Goal: Task Accomplishment & Management: Use online tool/utility

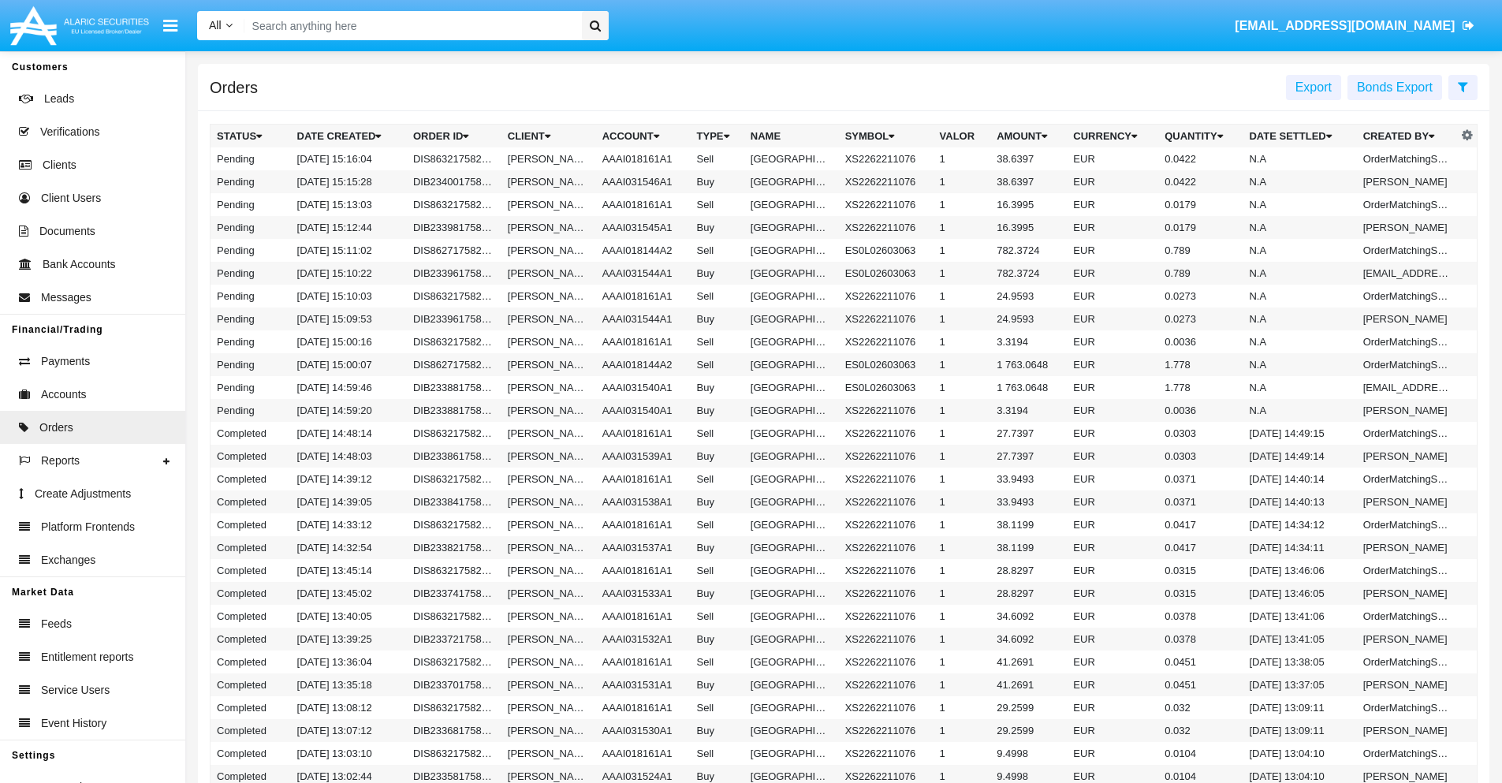
click at [1314, 87] on span "Export" at bounding box center [1314, 86] width 36 height 13
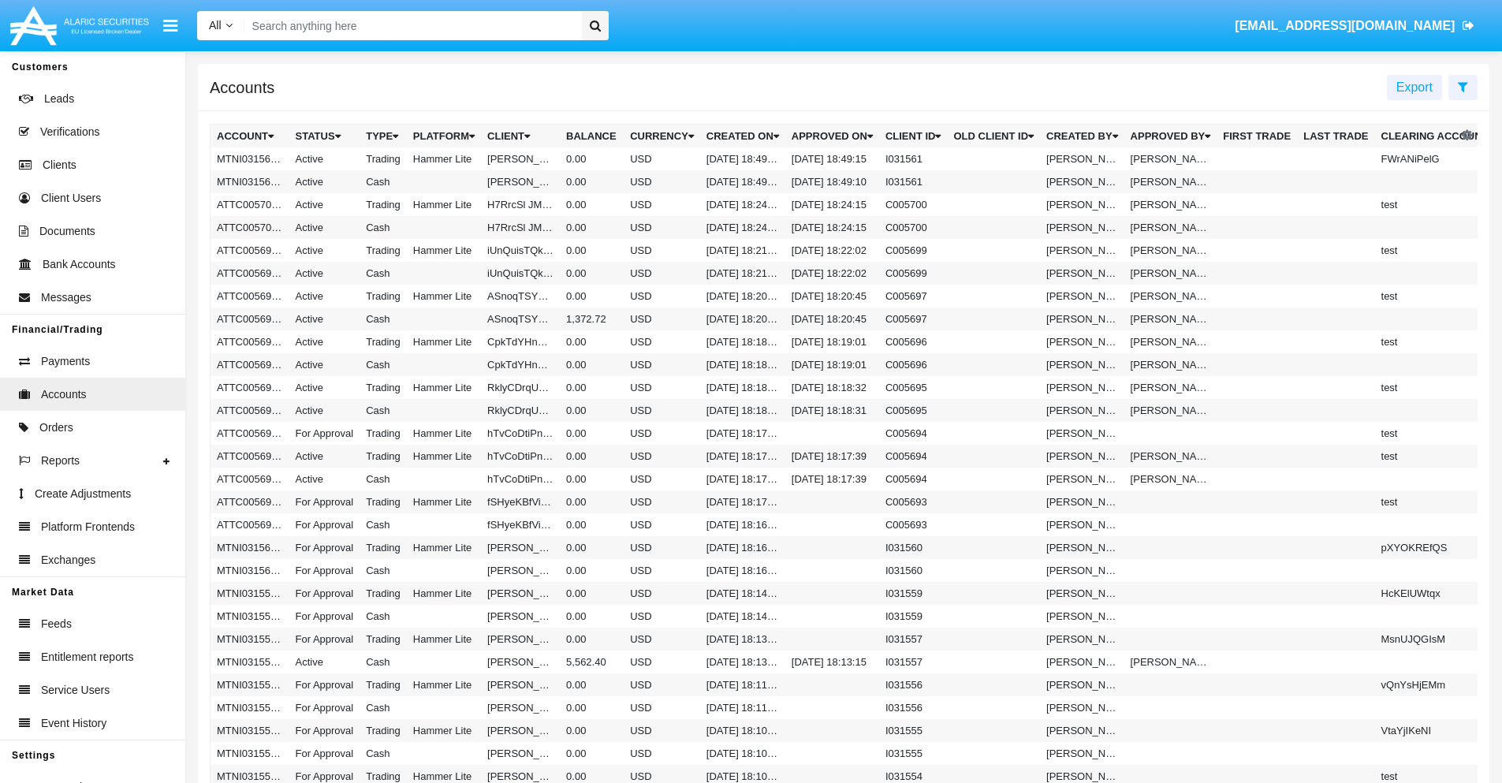
click at [1415, 87] on span "Export" at bounding box center [1415, 86] width 36 height 13
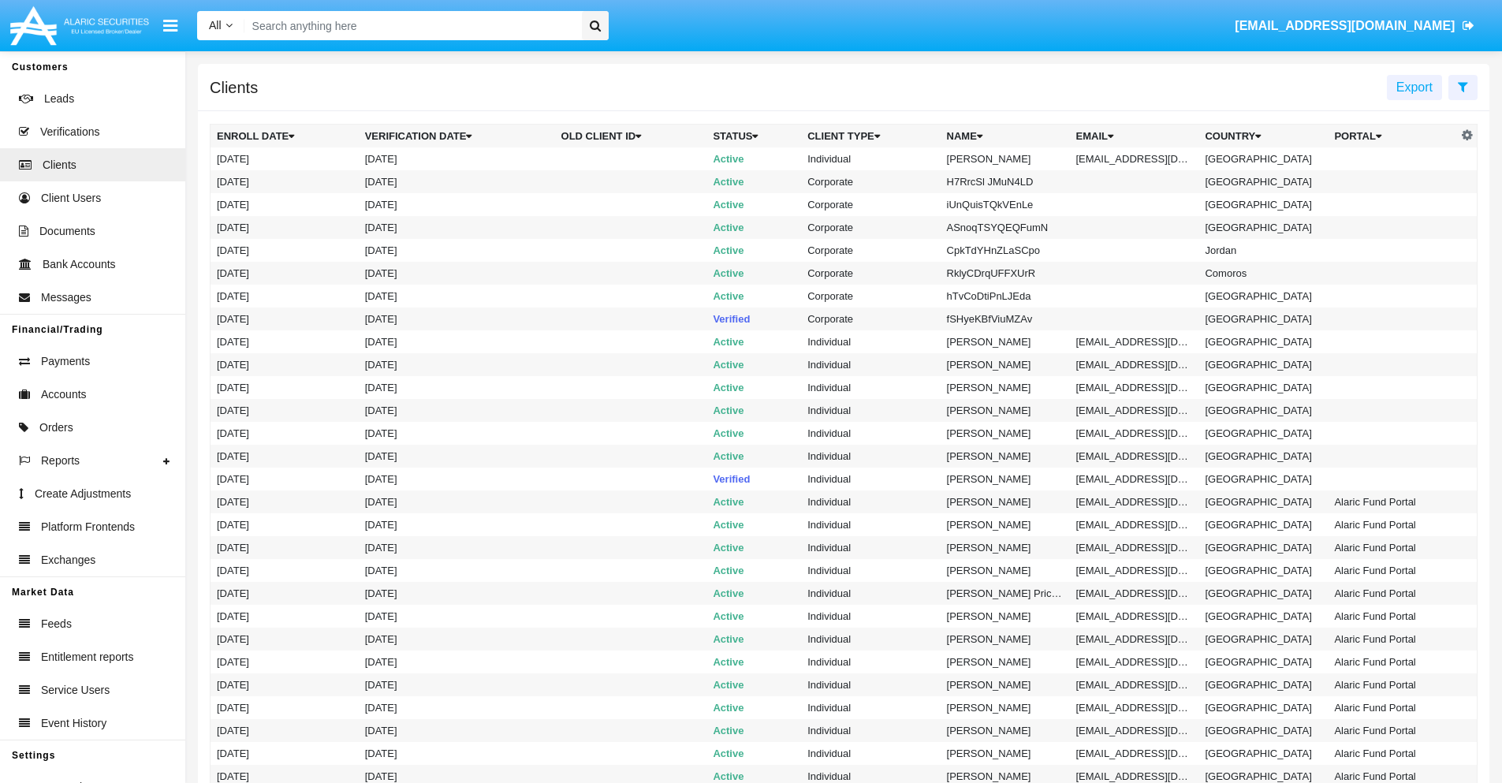
click at [1415, 87] on span "Export" at bounding box center [1415, 86] width 36 height 13
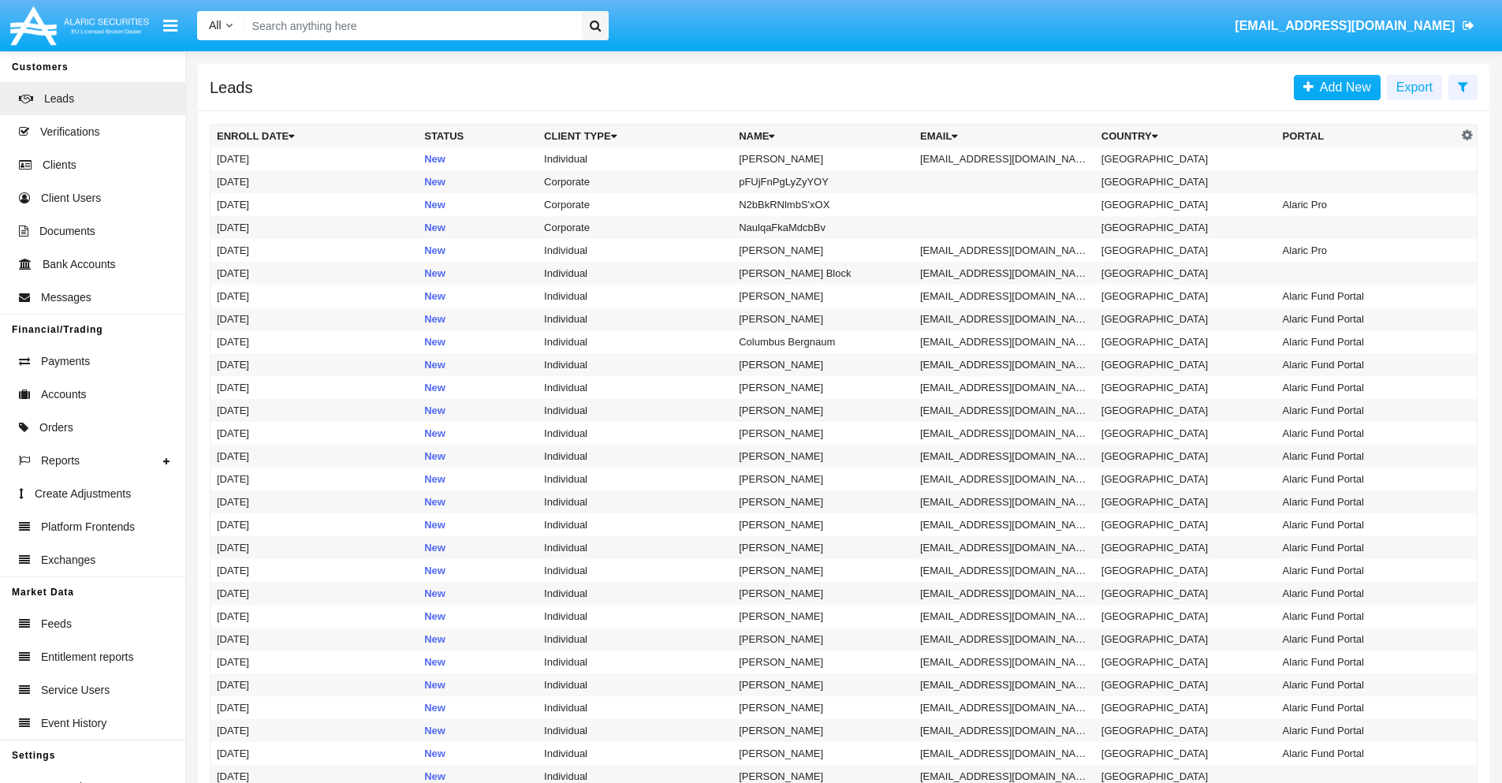
click at [1415, 87] on span "Export" at bounding box center [1415, 86] width 36 height 13
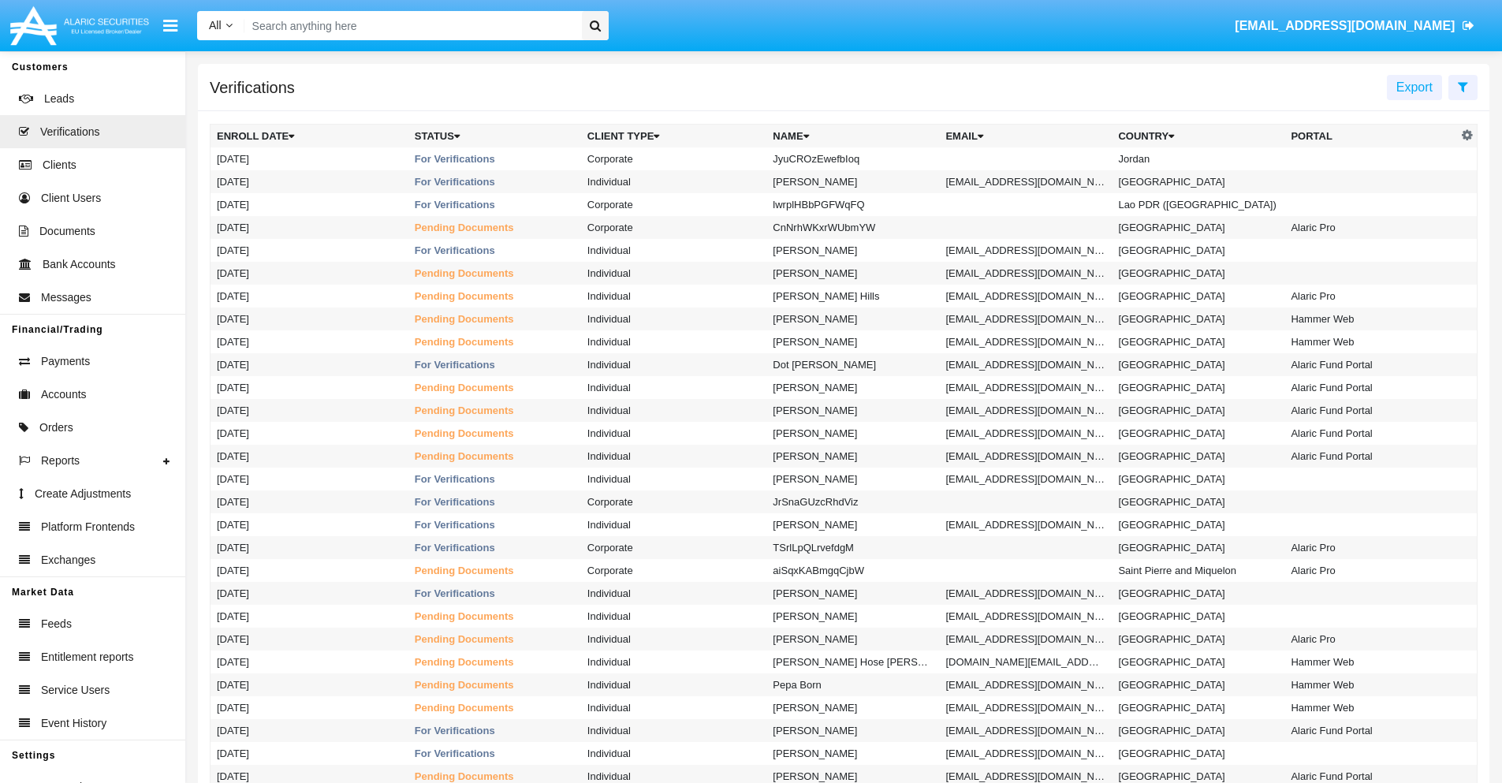
click at [1415, 87] on span "Export" at bounding box center [1415, 86] width 36 height 13
